Goal: Task Accomplishment & Management: Complete application form

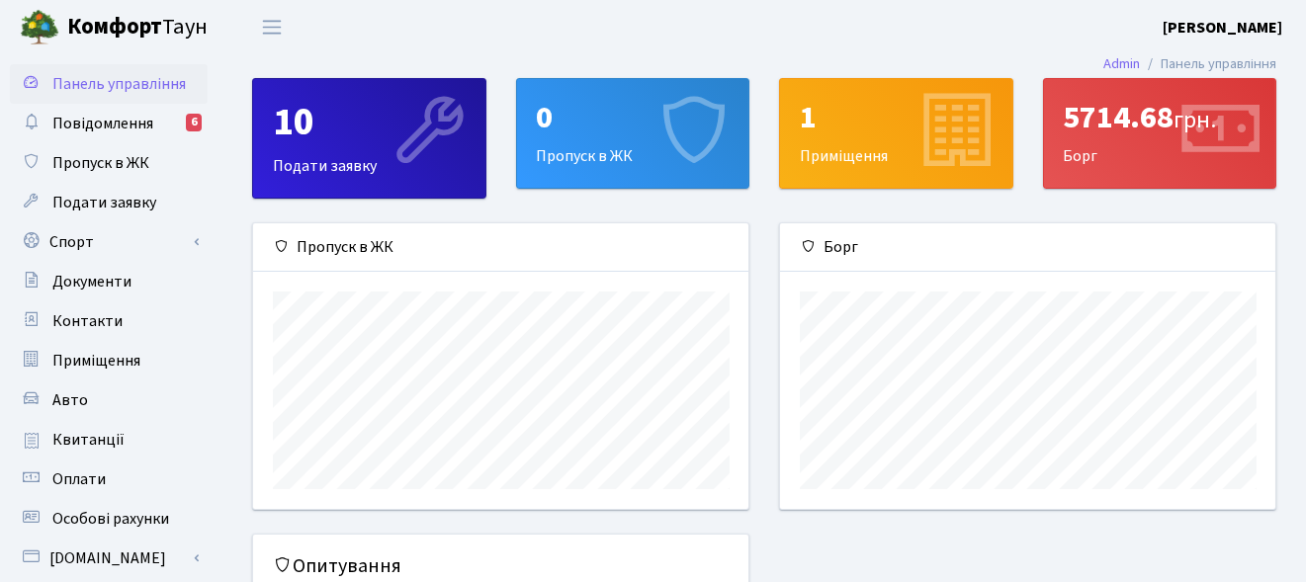
scroll to position [285, 495]
click at [133, 119] on span "Повідомлення" at bounding box center [102, 124] width 101 height 22
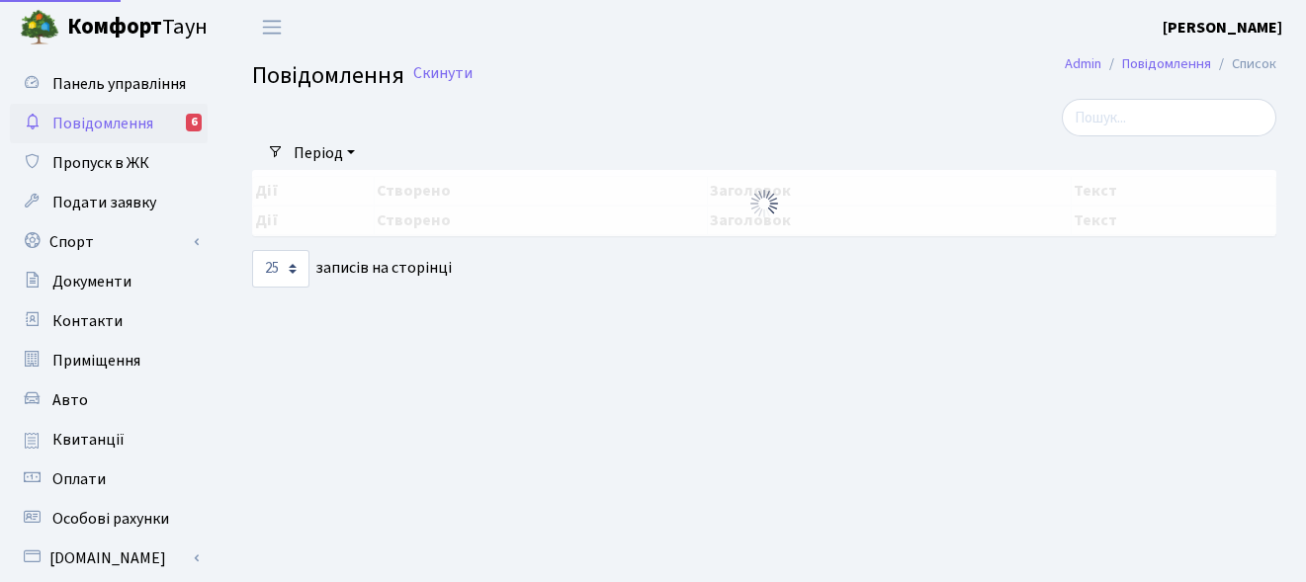
select select "25"
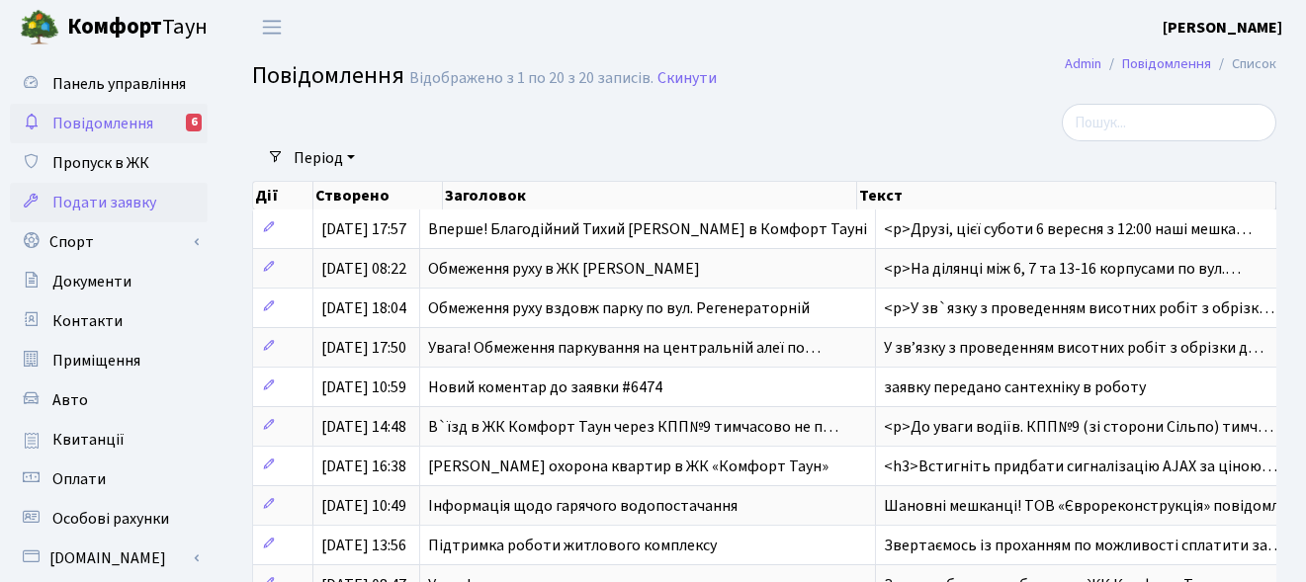
click at [132, 206] on span "Подати заявку" at bounding box center [104, 203] width 104 height 22
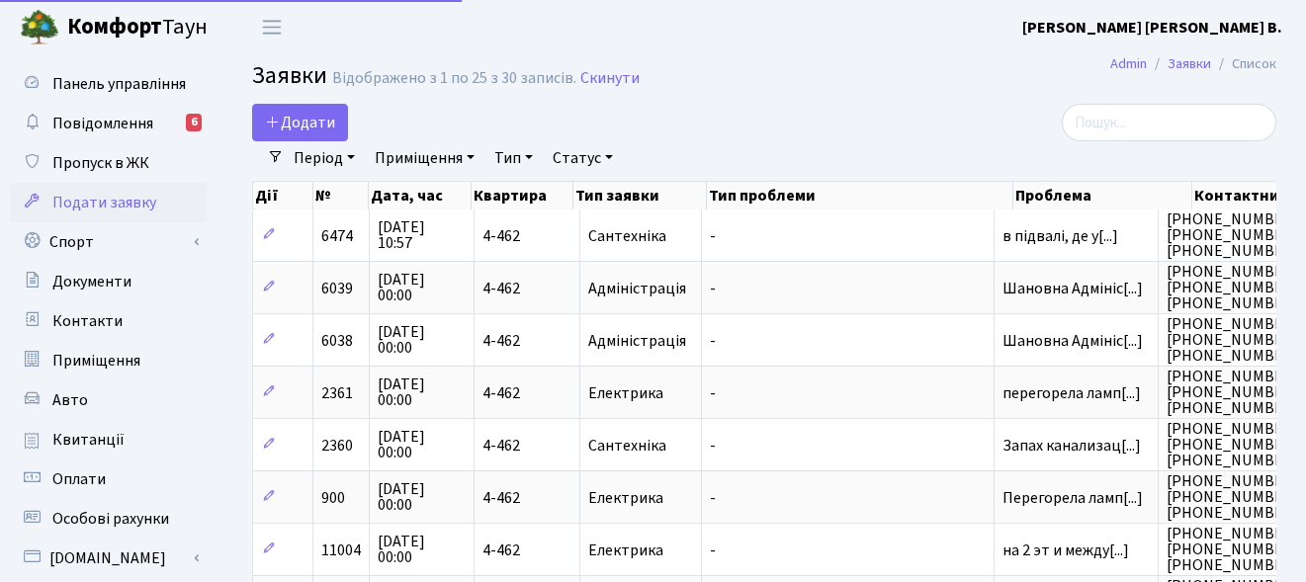
select select "25"
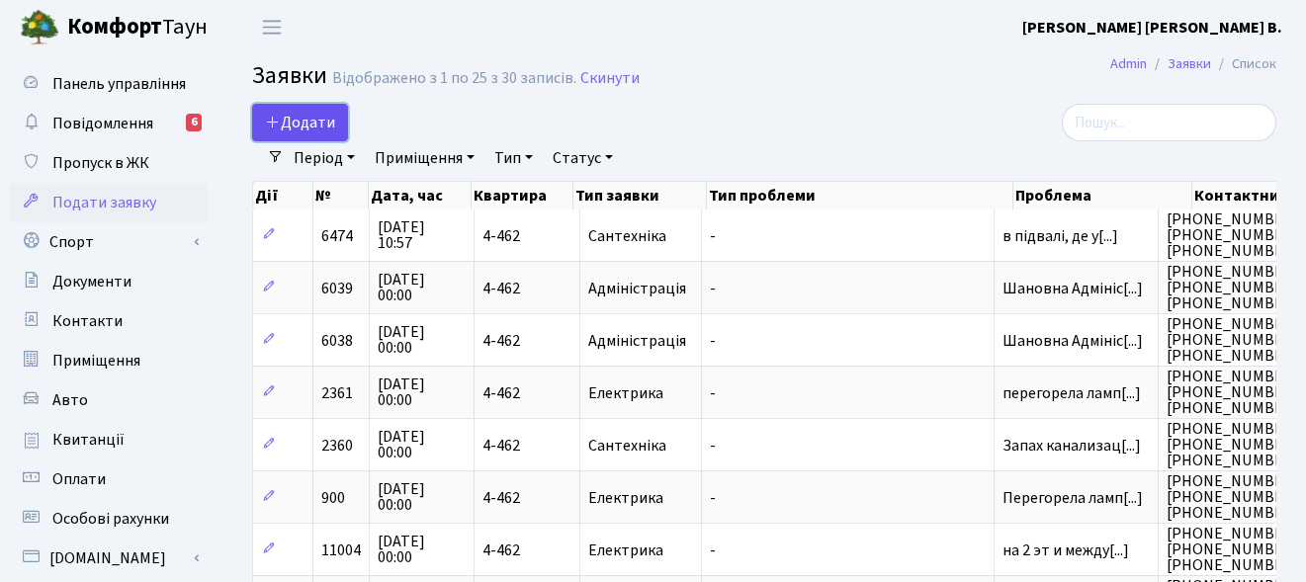
click at [304, 112] on span "Додати" at bounding box center [300, 123] width 70 height 22
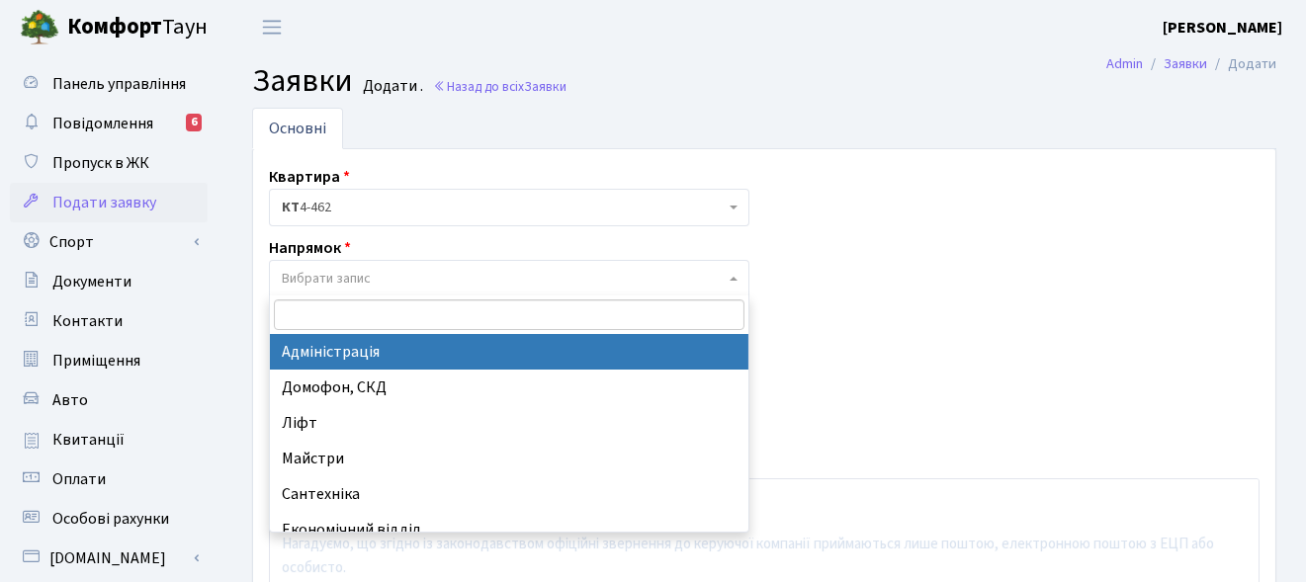
click at [677, 271] on span "Вибрати запис" at bounding box center [503, 279] width 443 height 20
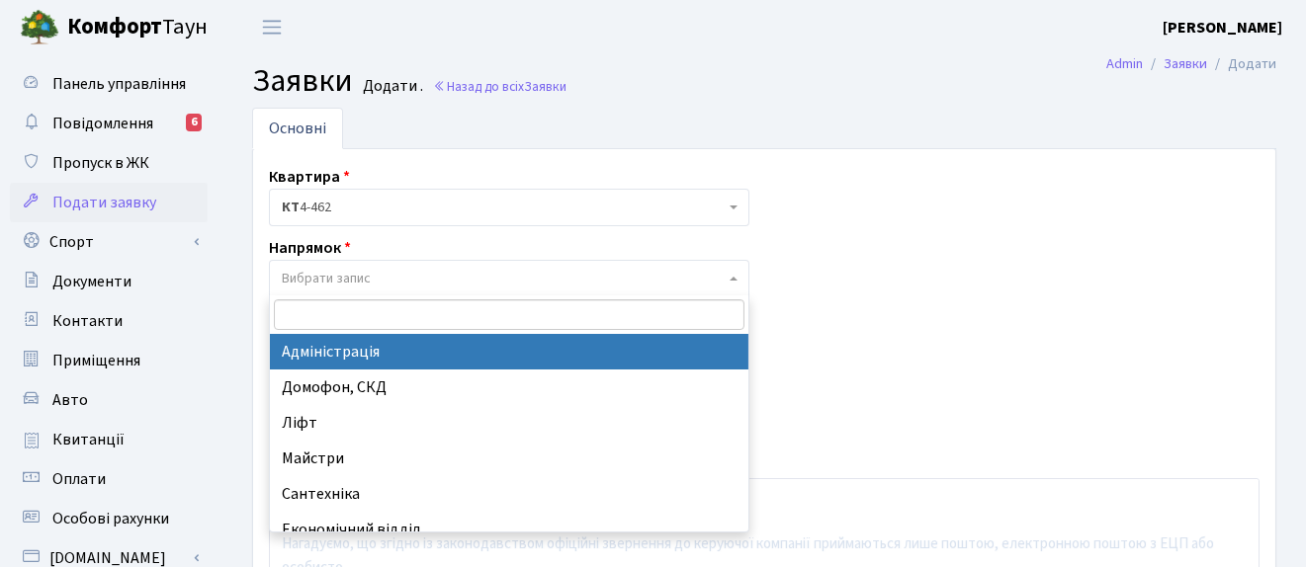
select select "5"
select select
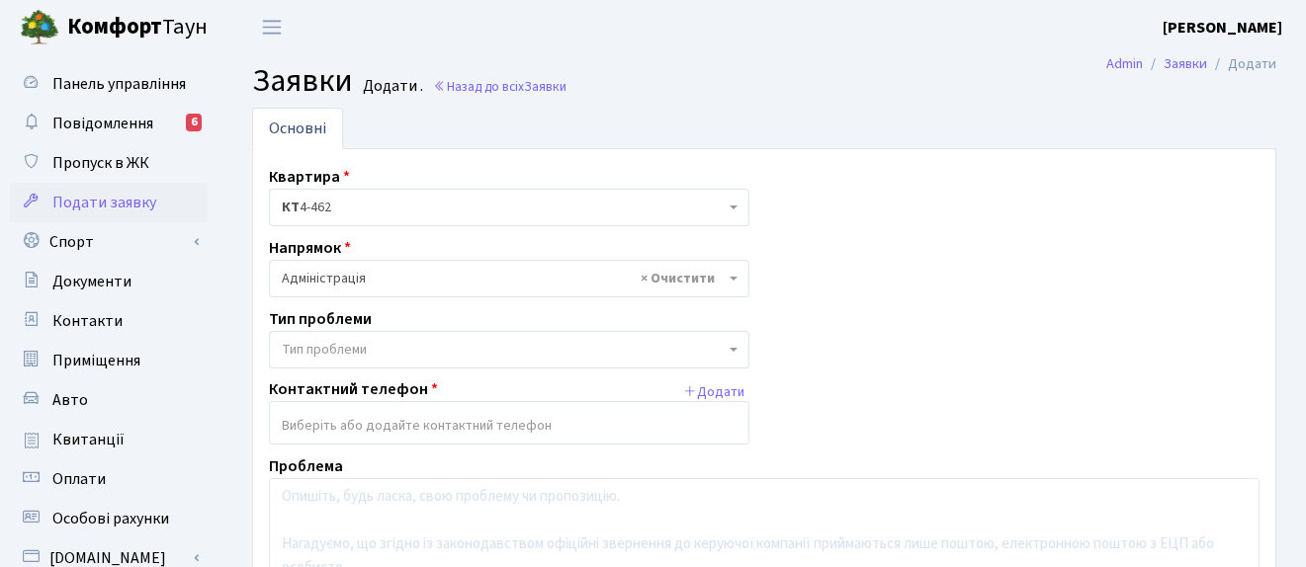
click at [391, 357] on span "Тип проблеми" at bounding box center [503, 350] width 443 height 20
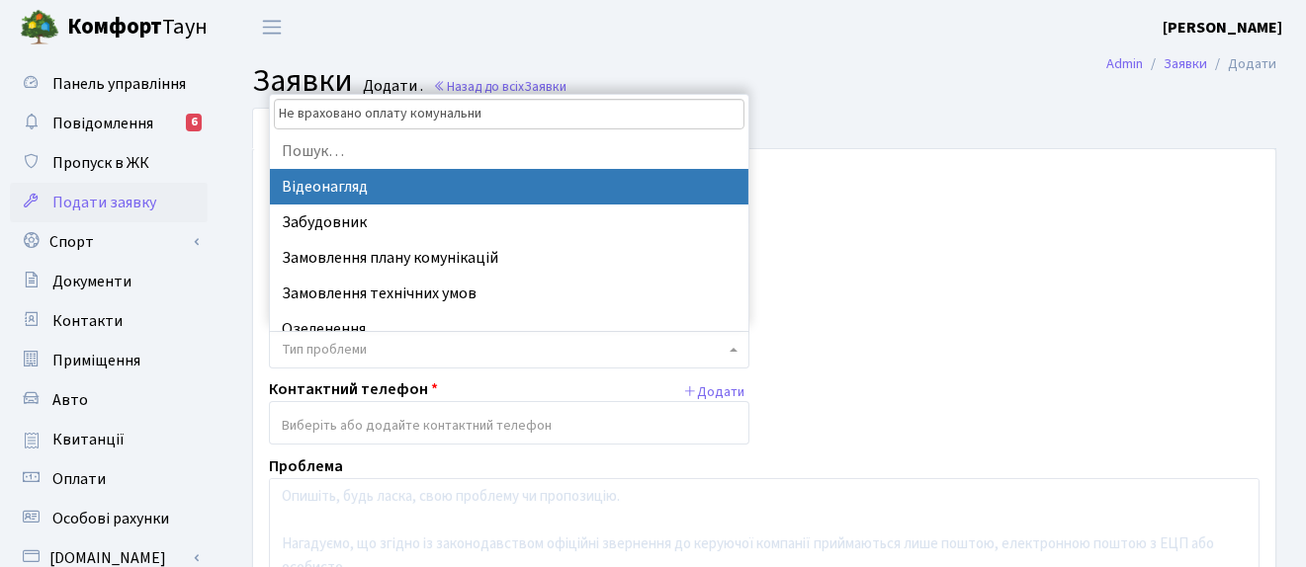
type input "Не враховано оплату комунальних"
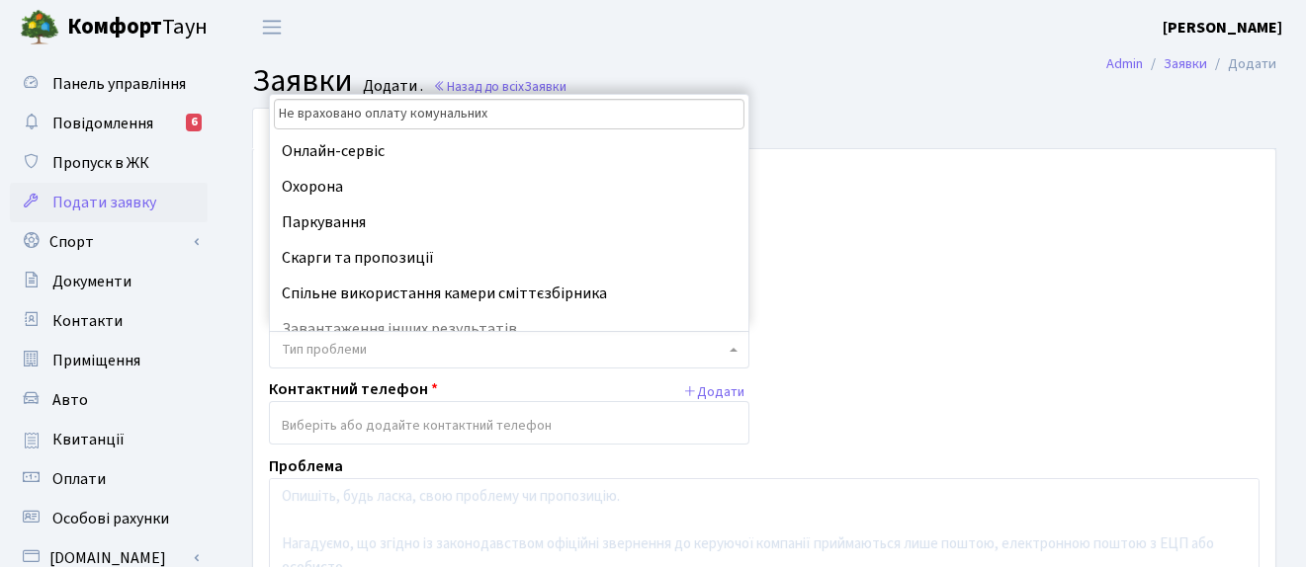
scroll to position [193, 0]
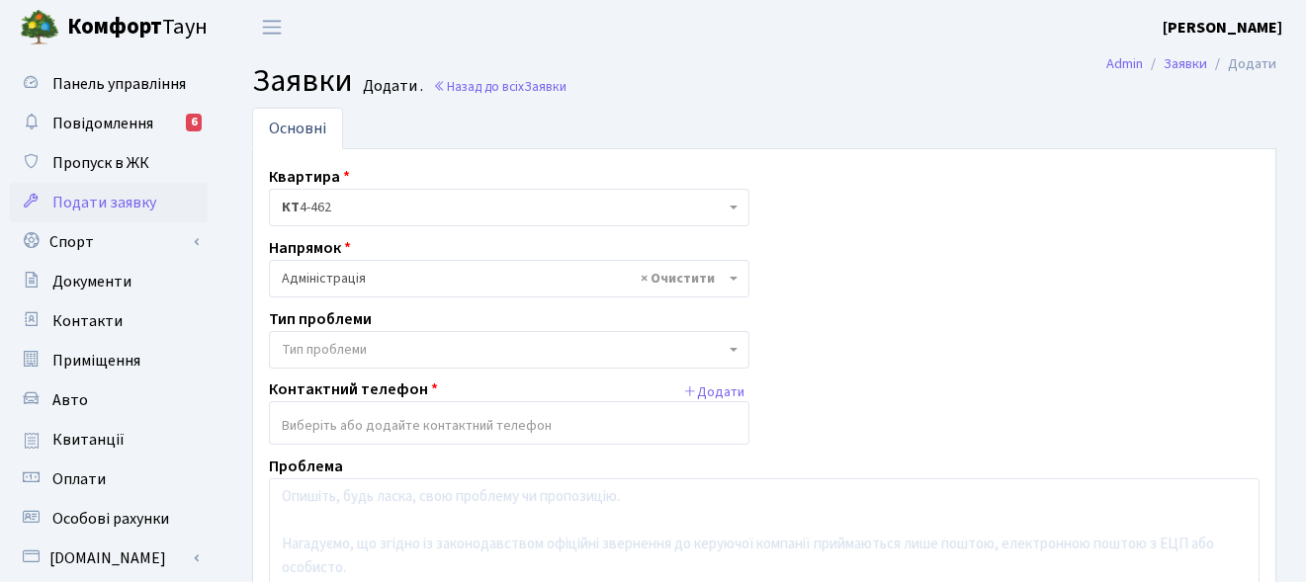
click at [807, 249] on div "Квартира <b>КТ</b>&nbsp;&nbsp;&nbsp;&nbsp;4-462 КТ 4-462 Напрямок - Адміністрац…" at bounding box center [764, 432] width 1020 height 534
select select
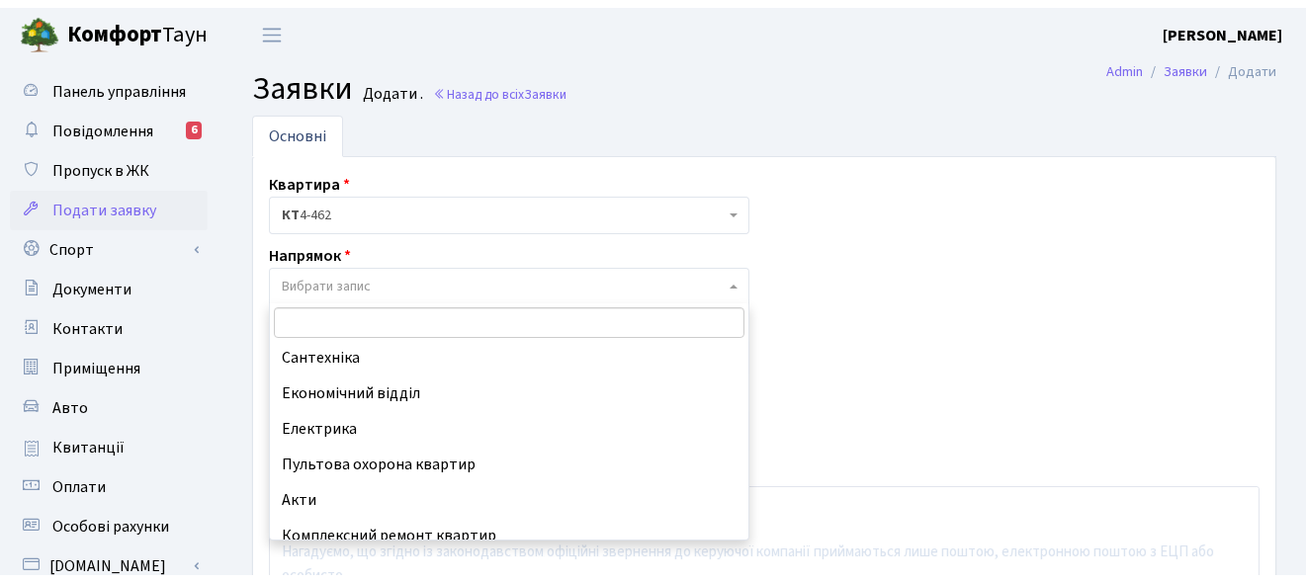
scroll to position [145, 0]
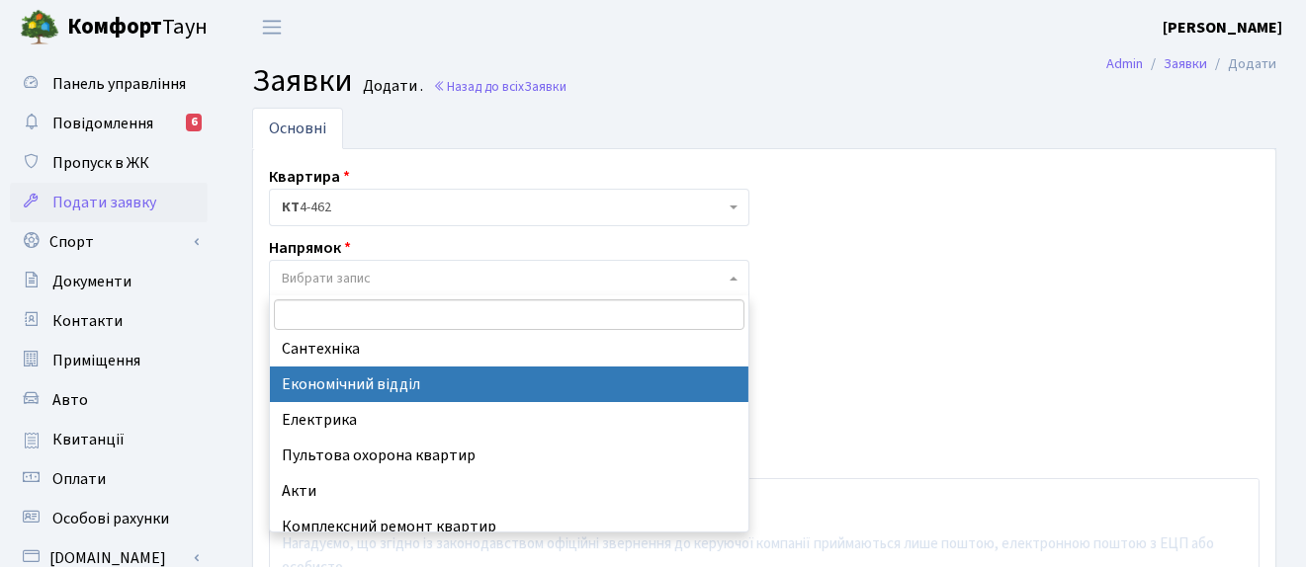
select select "9"
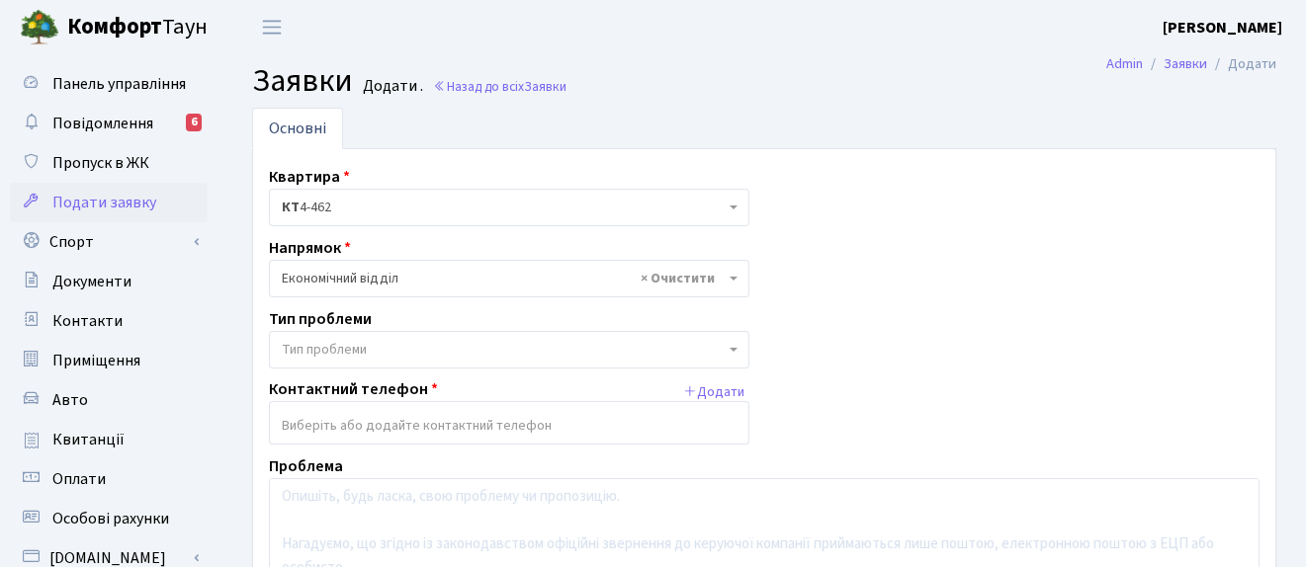
click at [415, 345] on span "Тип проблеми" at bounding box center [503, 350] width 443 height 20
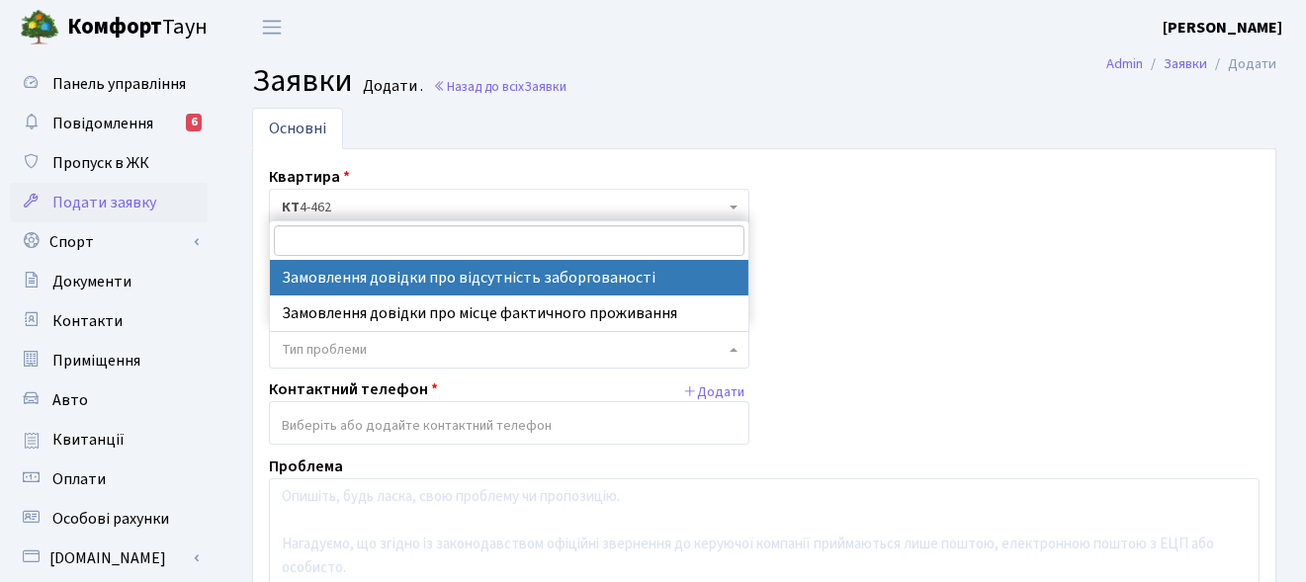
select select "35"
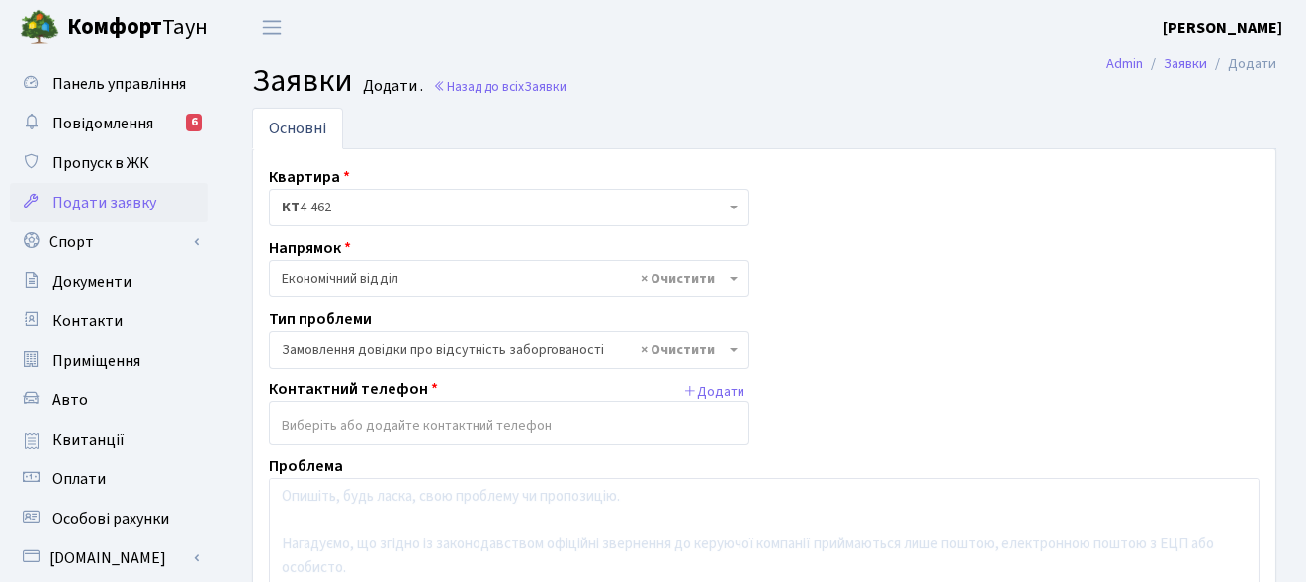
click at [417, 425] on input "search" at bounding box center [509, 426] width 478 height 36
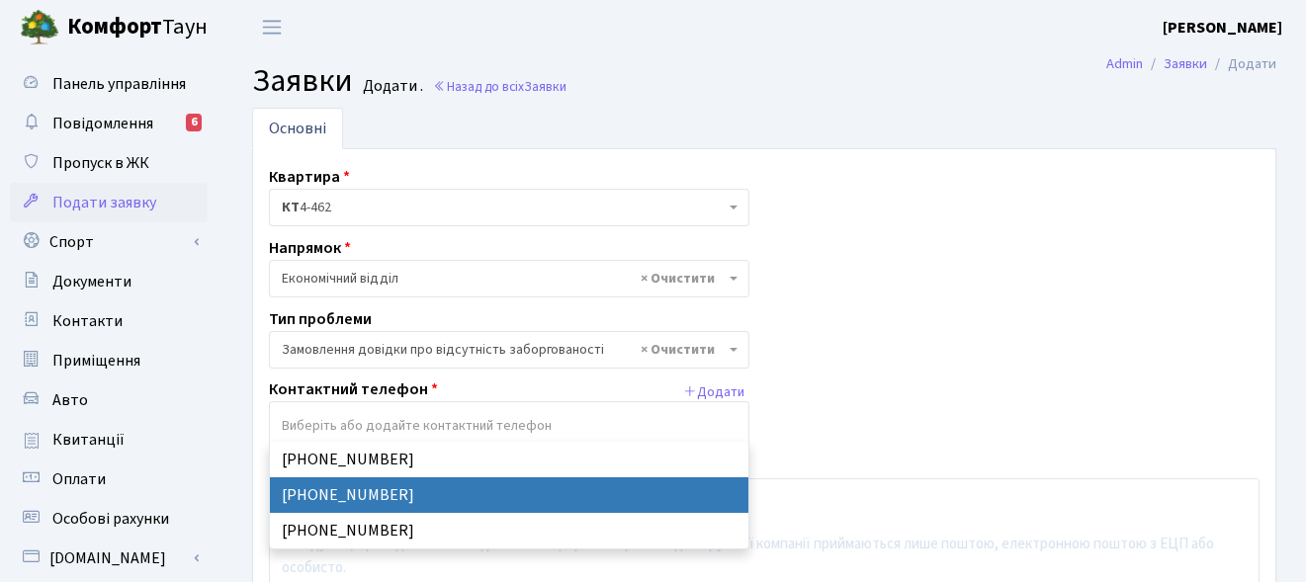
select select "15330"
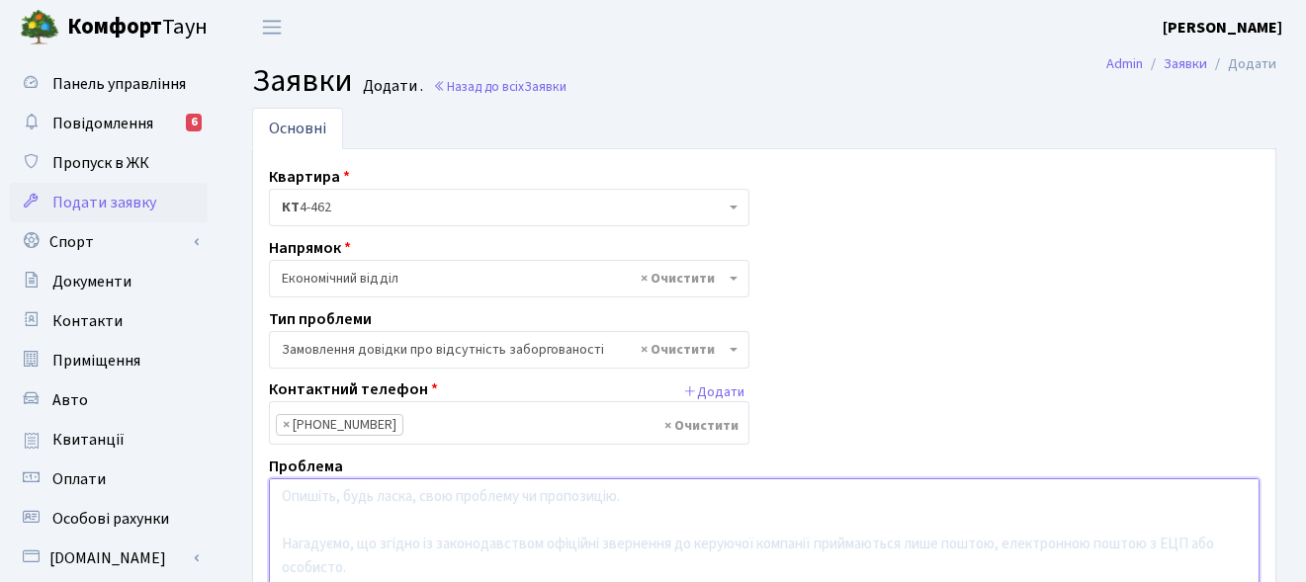
click at [374, 492] on textarea at bounding box center [764, 544] width 991 height 132
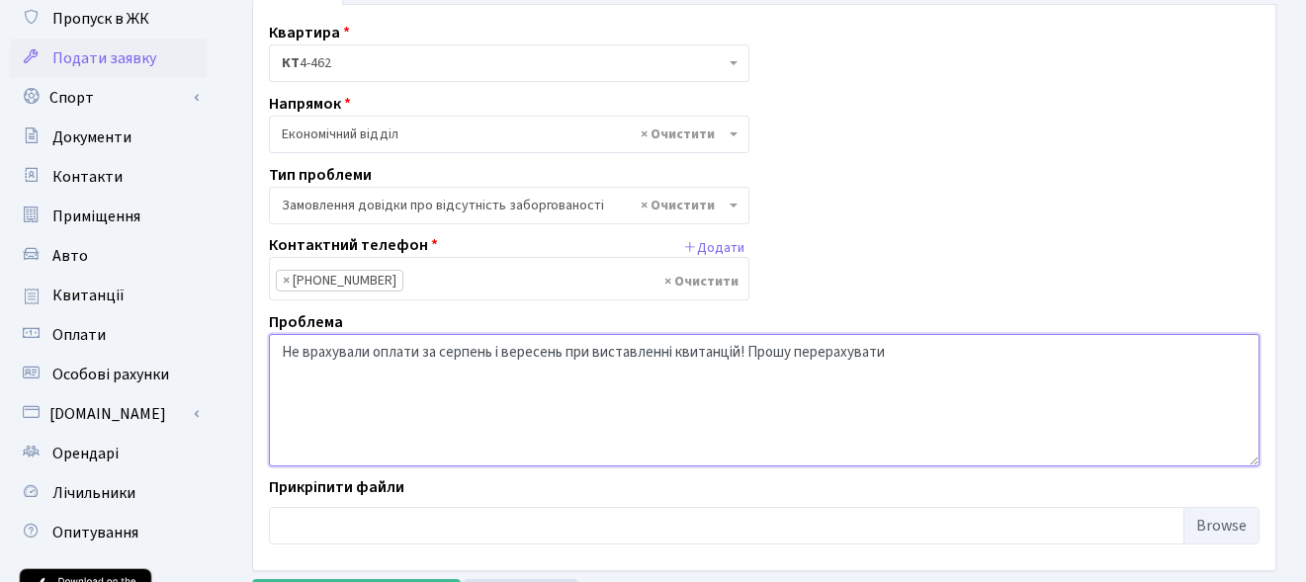
scroll to position [156, 0]
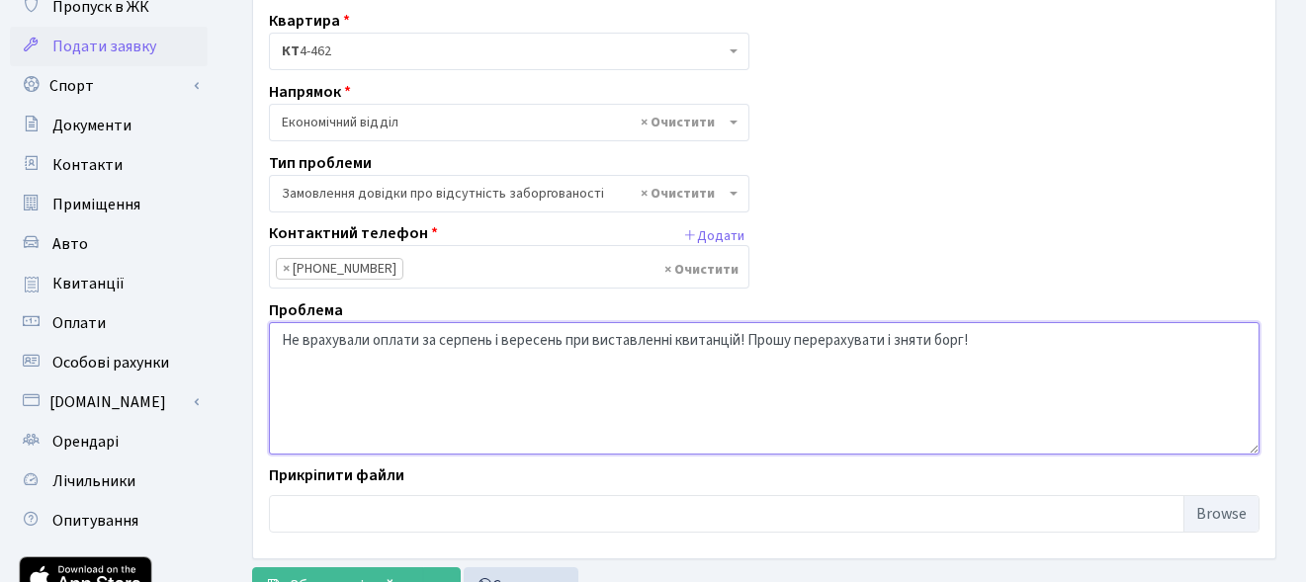
type textarea "Не врахували оплати за серпень і вересень при виставленні квитанцій! Прошу пере…"
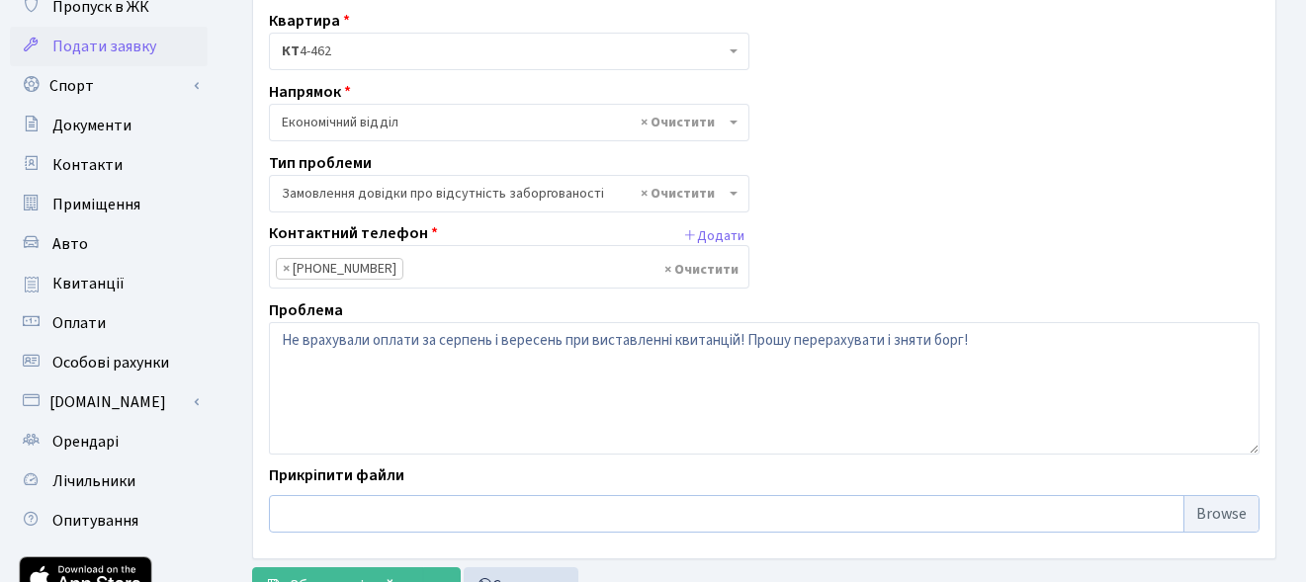
click at [1224, 513] on input "file" at bounding box center [764, 514] width 991 height 38
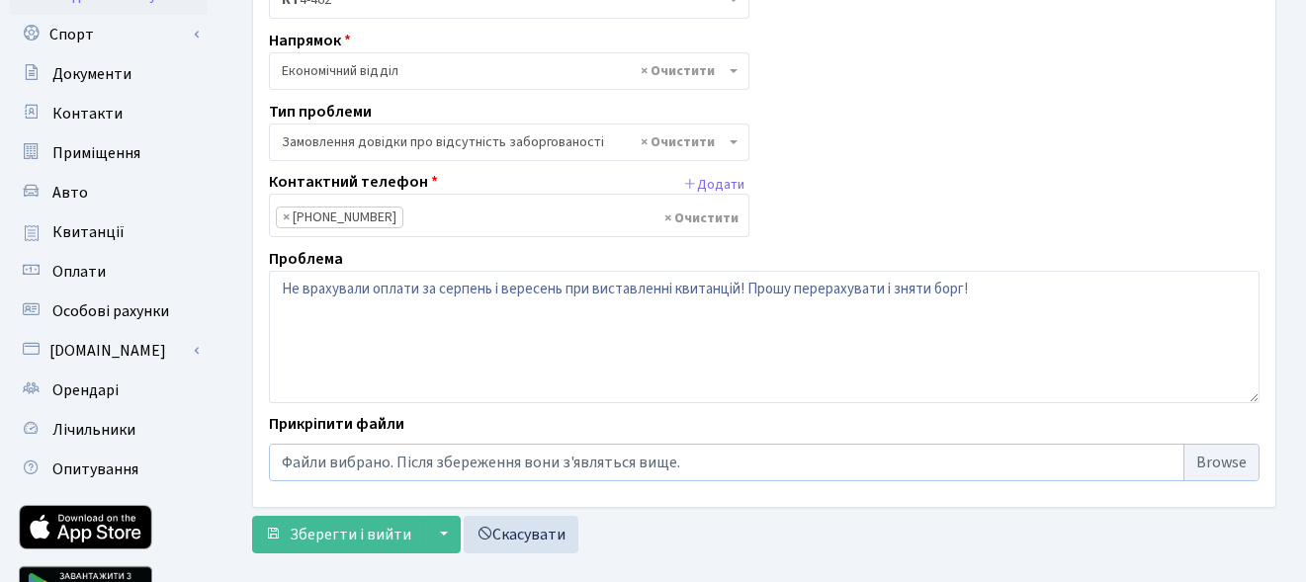
scroll to position [210, 0]
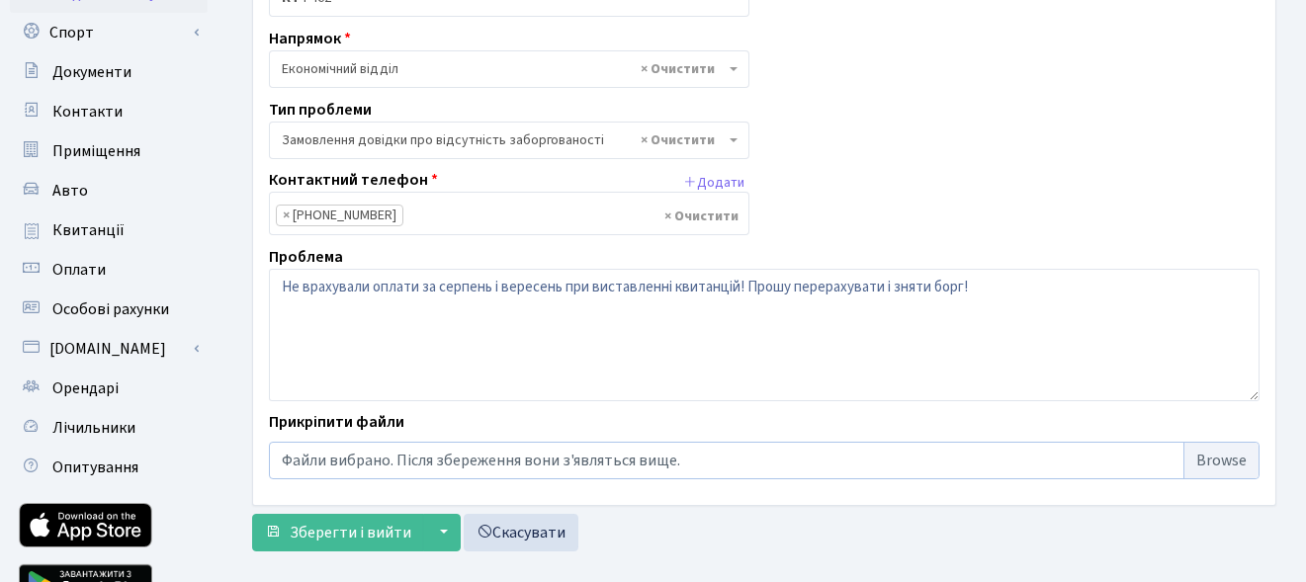
click at [1218, 470] on input "file" at bounding box center [764, 461] width 991 height 38
type input "C:\fakepath\[DATE] КОМФОРТ-ТАУН вул Регенераторна 4 Квартплата.pdf"
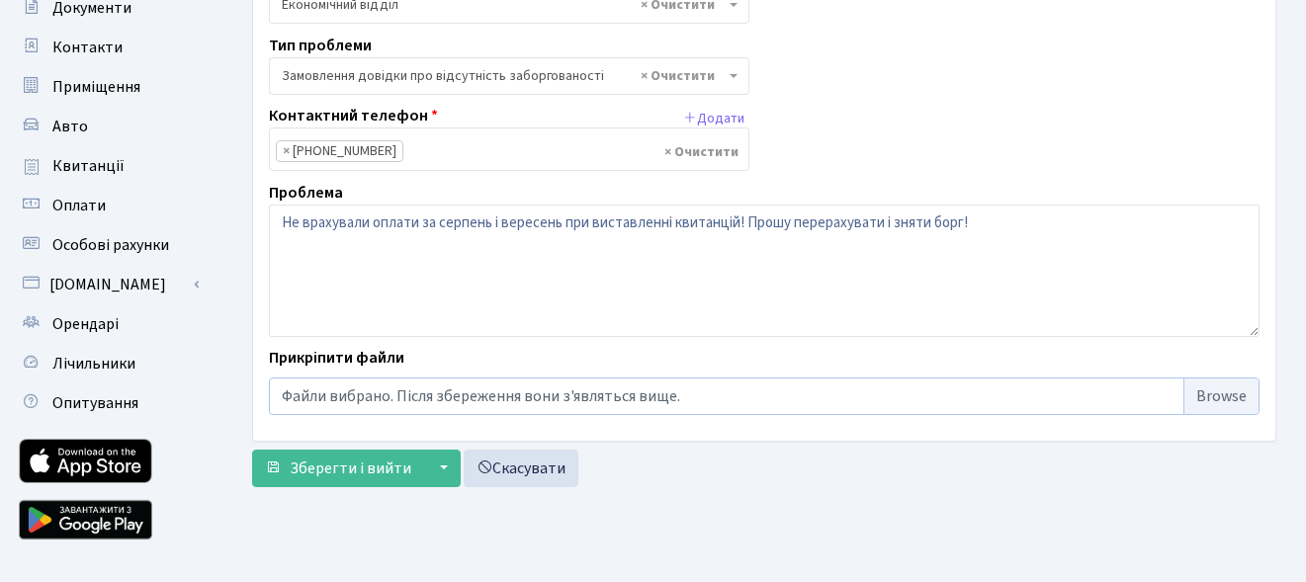
scroll to position [307, 0]
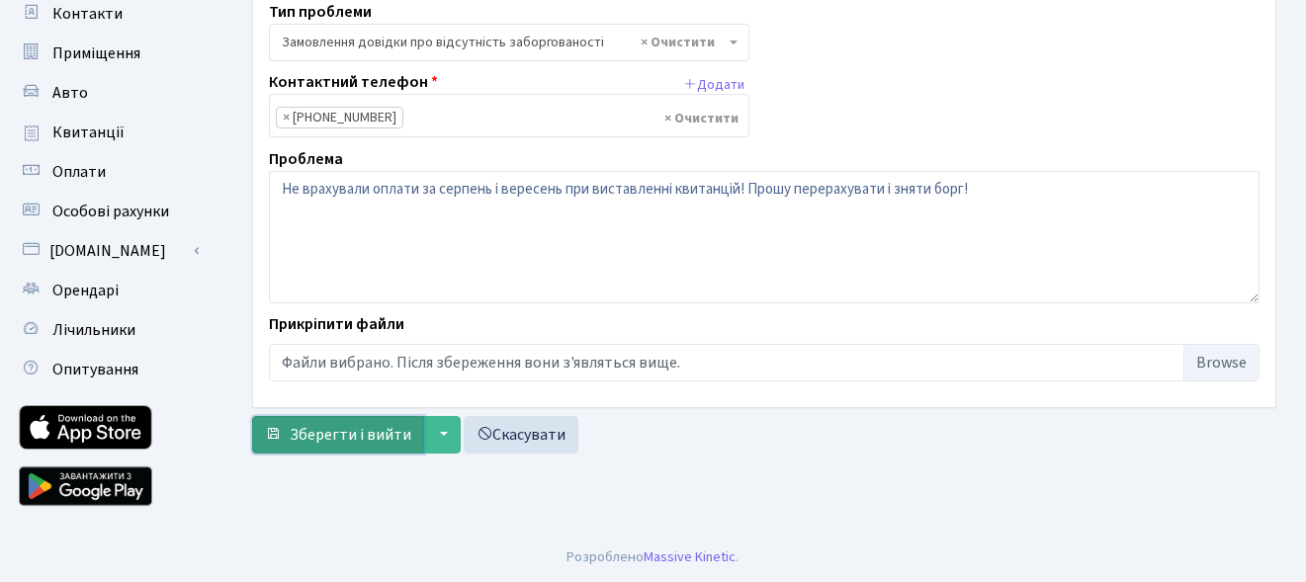
click at [382, 428] on span "Зберегти і вийти" at bounding box center [351, 435] width 122 height 22
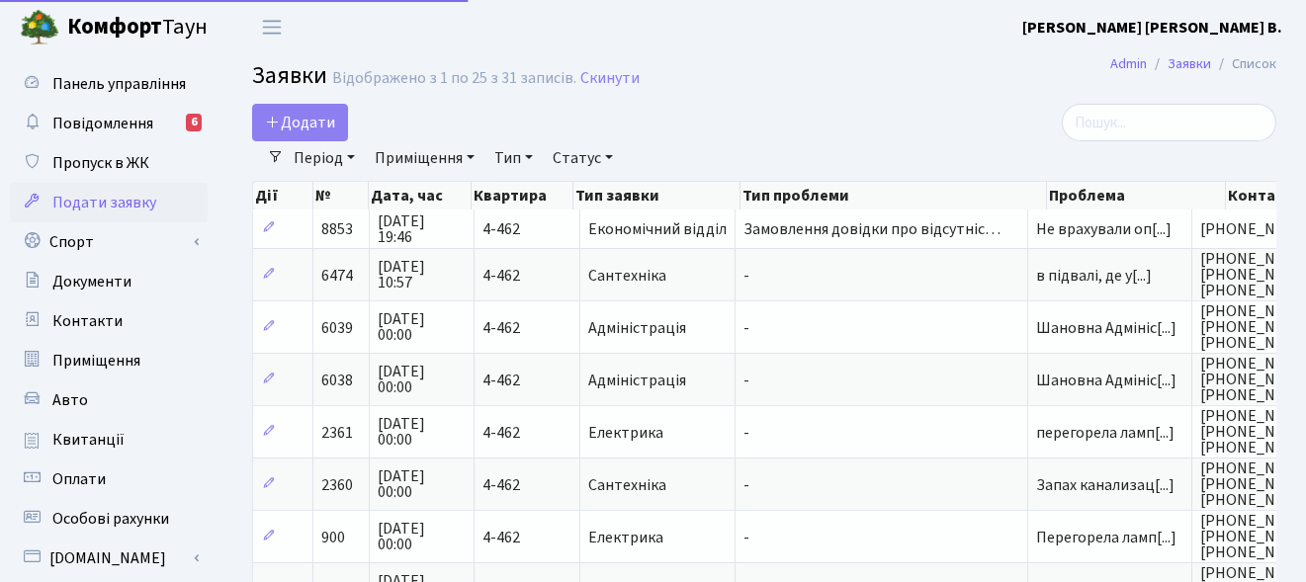
select select "25"
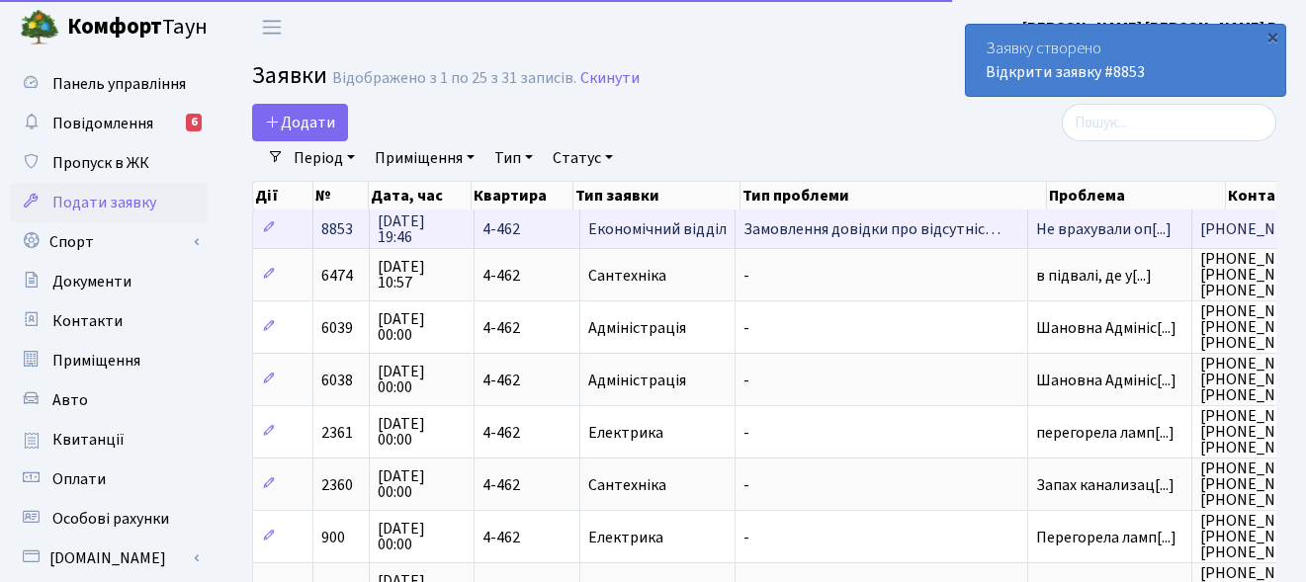
click at [944, 227] on span "Замовлення довідки про відсутніс…" at bounding box center [881, 229] width 276 height 16
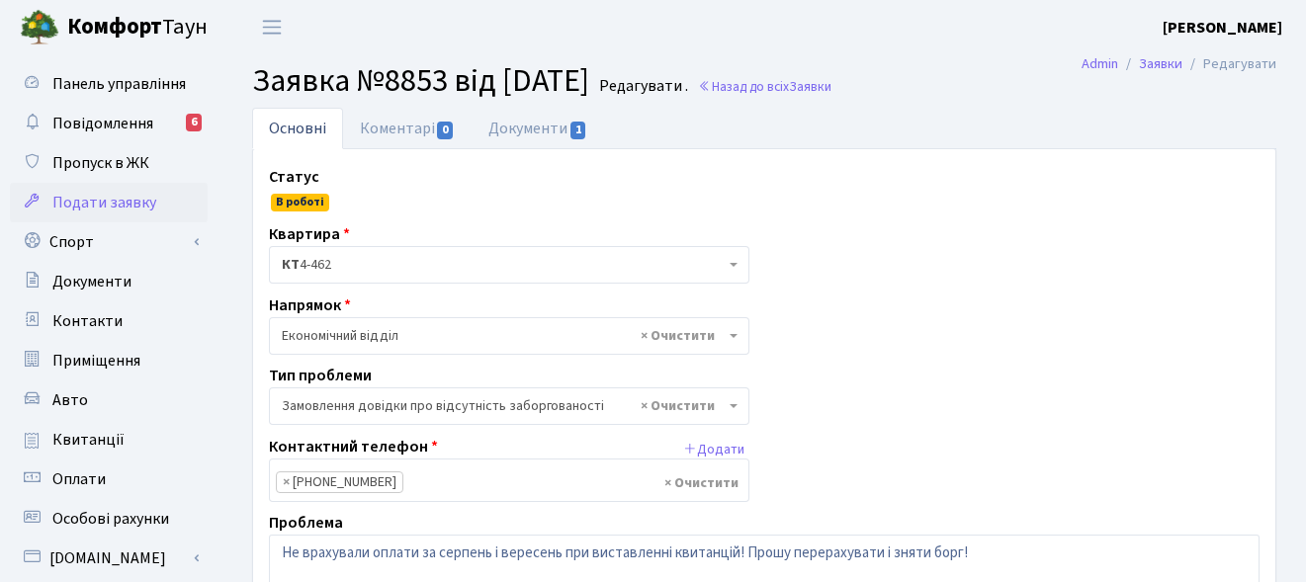
select select "35"
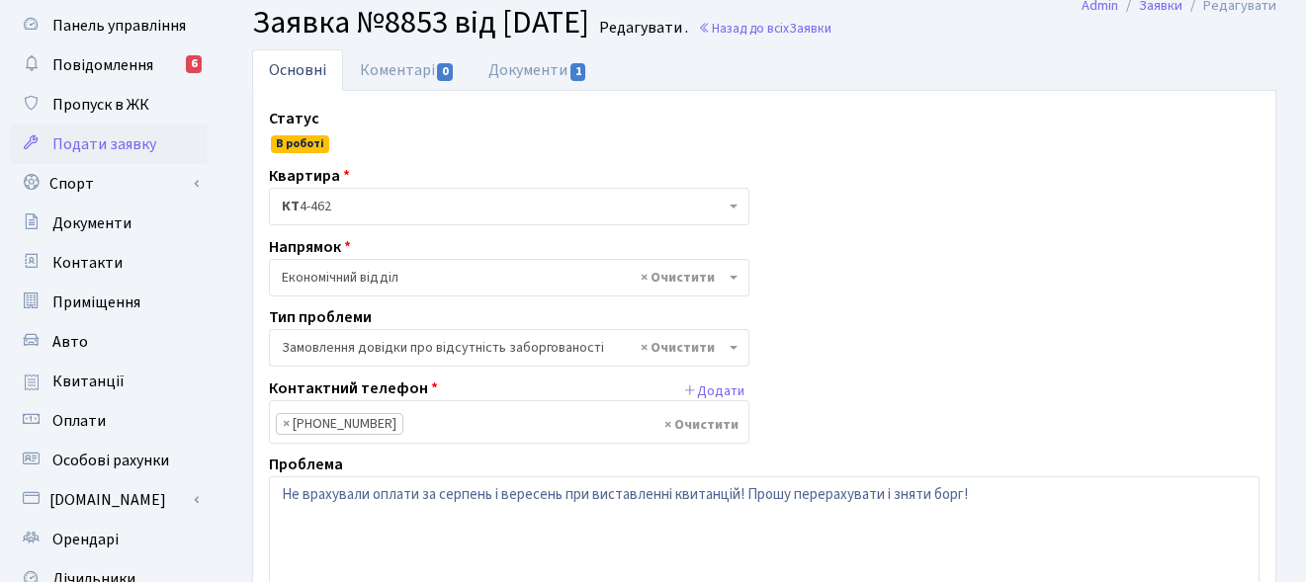
scroll to position [58, 0]
click at [540, 72] on link "Документи 1" at bounding box center [538, 69] width 132 height 41
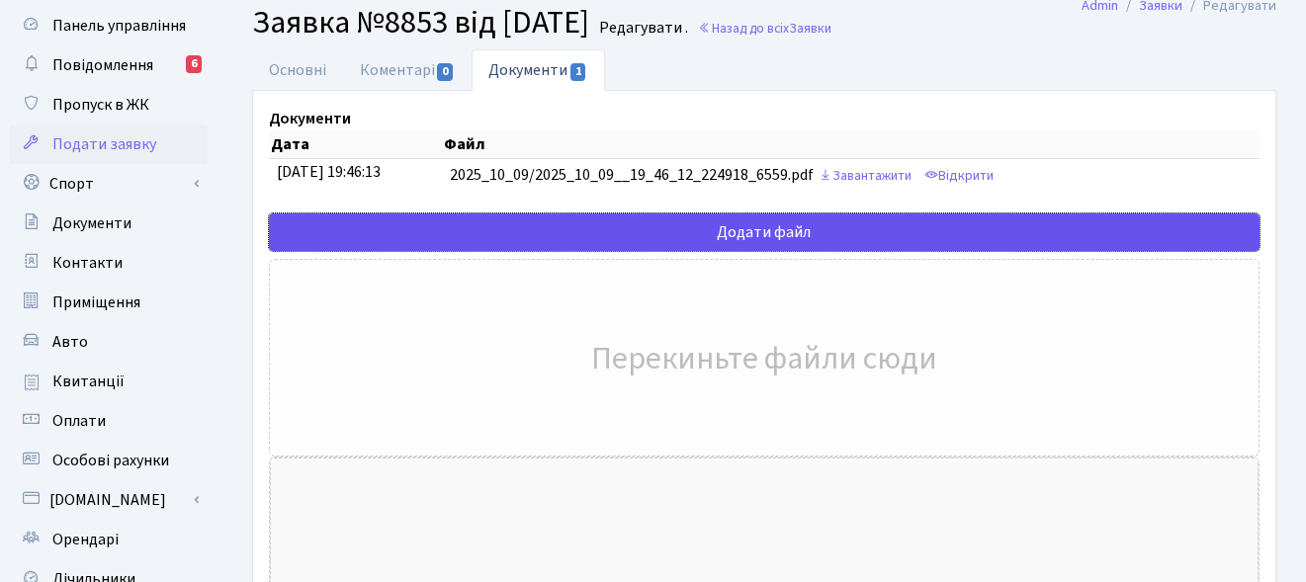
click at [755, 222] on input "file" at bounding box center [155, 233] width 2207 height 36
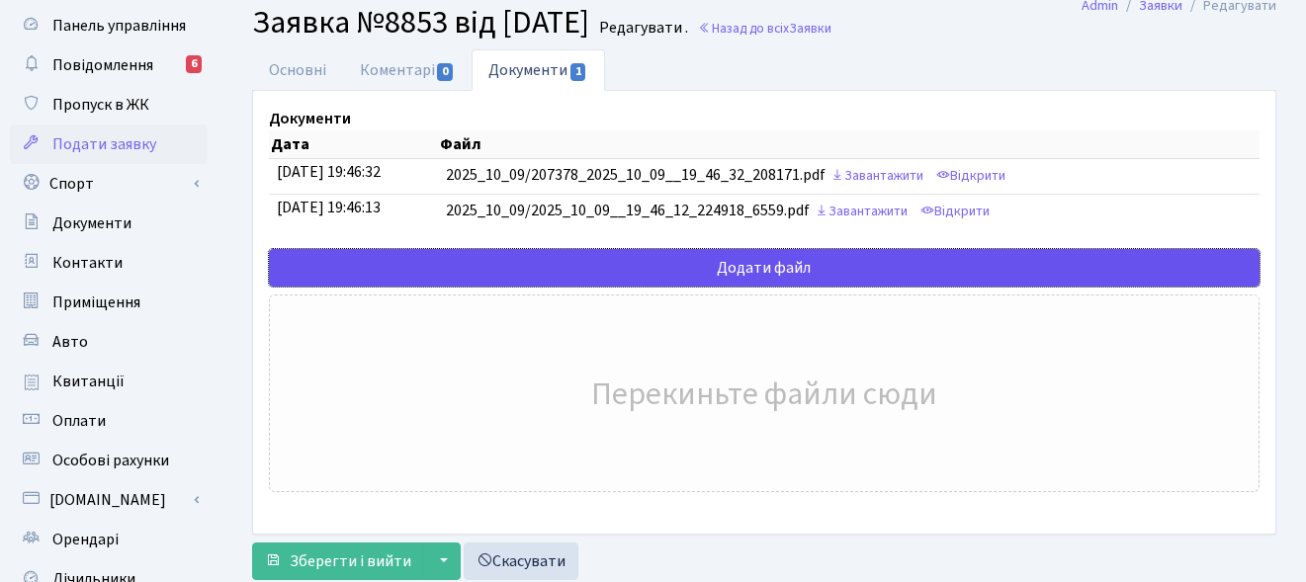
click at [821, 273] on input "file" at bounding box center [155, 268] width 2207 height 36
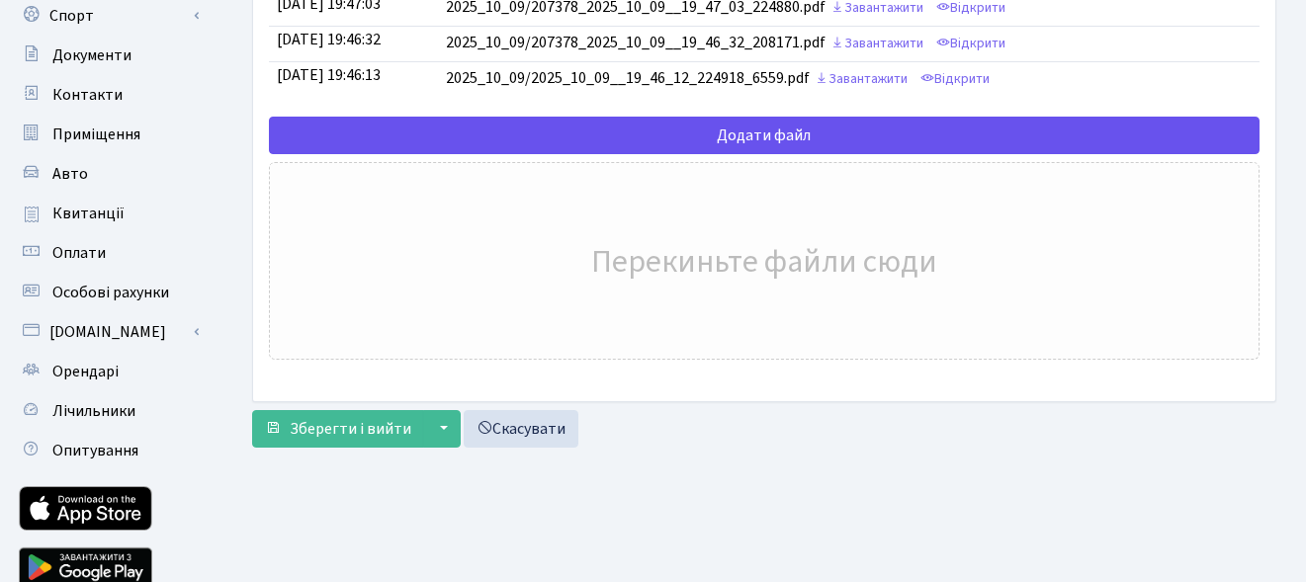
scroll to position [229, 0]
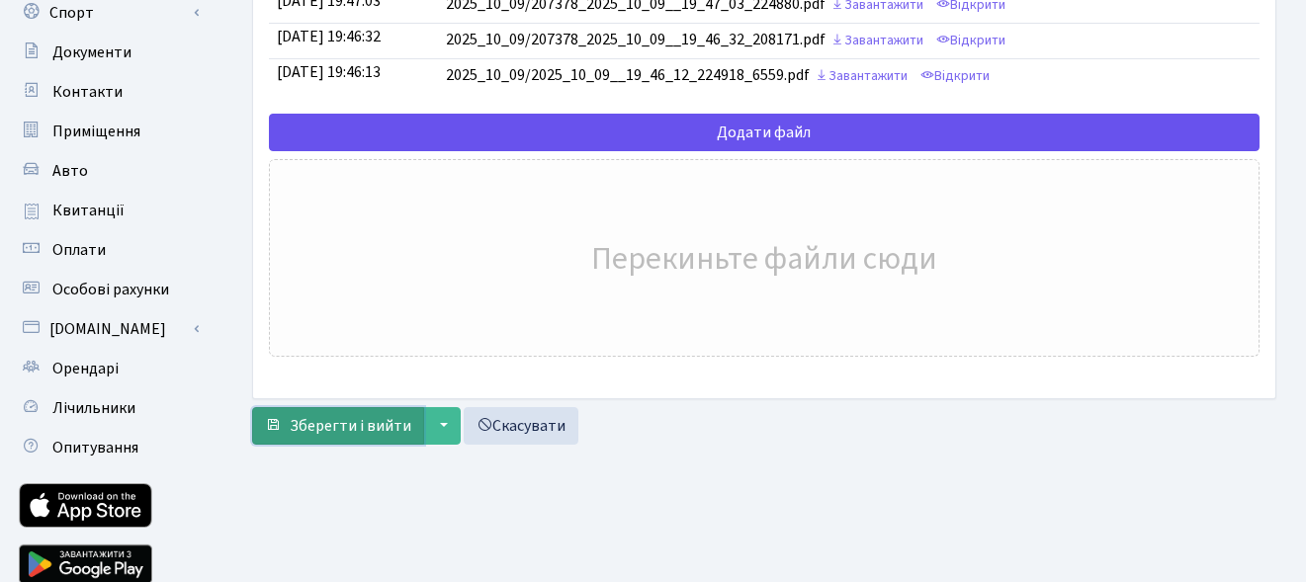
click at [404, 423] on span "Зберегти і вийти" at bounding box center [351, 426] width 122 height 22
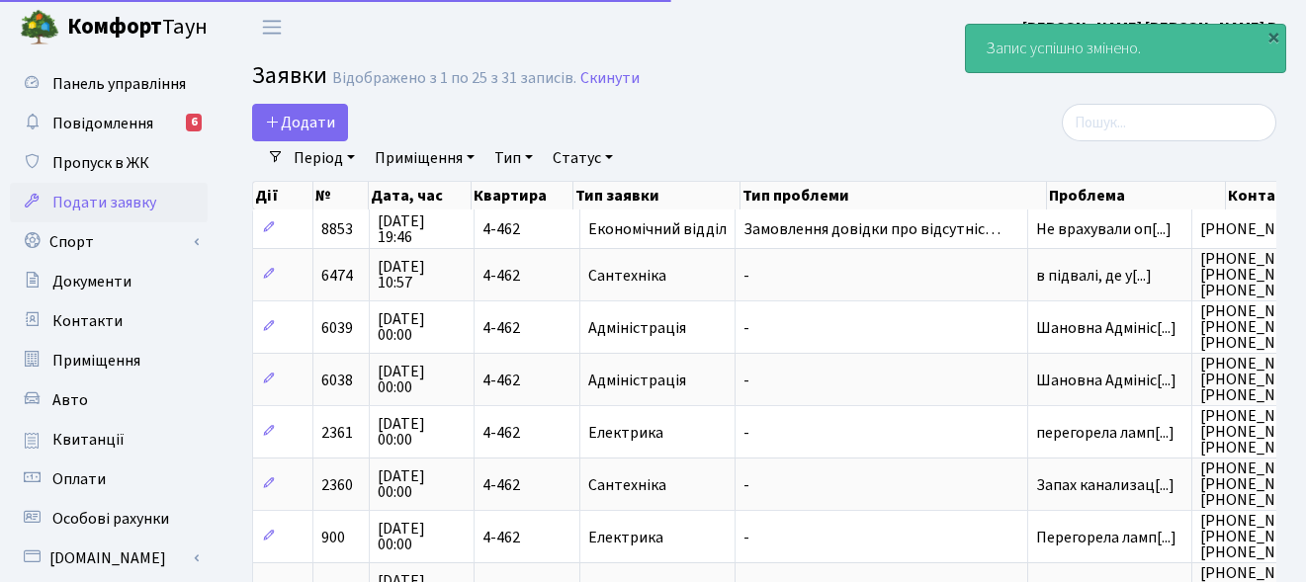
select select "25"
